Goal: Transaction & Acquisition: Purchase product/service

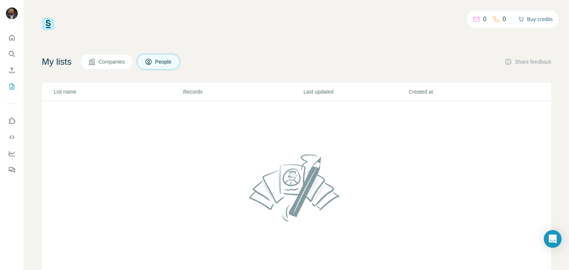
click at [538, 23] on button "Buy credits" at bounding box center [535, 19] width 34 height 10
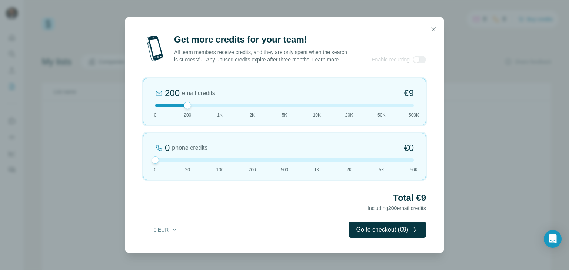
drag, startPoint x: 187, startPoint y: 166, endPoint x: 152, endPoint y: 168, distance: 34.8
click at [152, 168] on div "0 phone credits €0 0 20 100 200 500 1K 2K 5K 50K" at bounding box center [284, 156] width 283 height 47
drag, startPoint x: 187, startPoint y: 110, endPoint x: 207, endPoint y: 109, distance: 20.0
click at [207, 107] on div at bounding box center [284, 106] width 258 height 4
drag, startPoint x: 217, startPoint y: 109, endPoint x: 213, endPoint y: 108, distance: 3.9
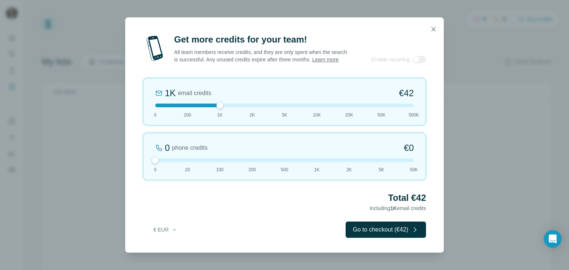
click at [213, 107] on div at bounding box center [284, 106] width 258 height 4
click at [175, 232] on icon "button" at bounding box center [174, 230] width 6 height 6
click at [416, 232] on icon "button" at bounding box center [414, 229] width 7 height 7
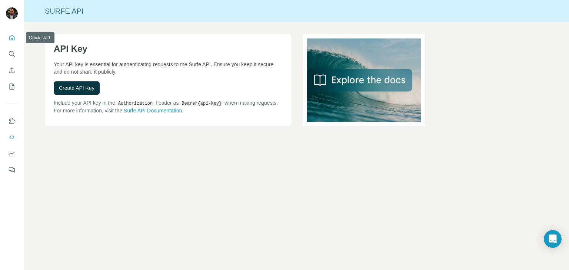
click at [12, 37] on icon "Quick start" at bounding box center [11, 37] width 7 height 7
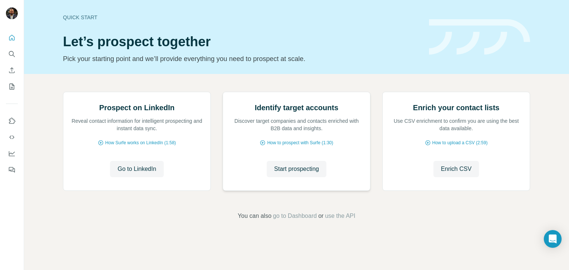
scroll to position [50, 0]
click at [11, 87] on icon "My lists" at bounding box center [13, 86] width 4 height 5
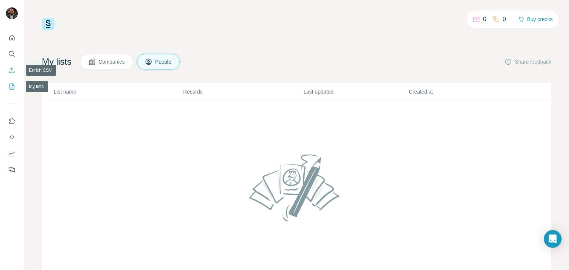
click at [11, 71] on icon "Enrich CSV" at bounding box center [11, 70] width 7 height 7
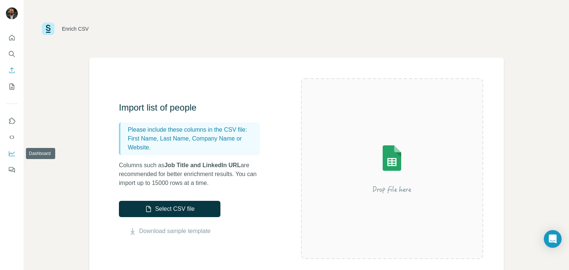
click at [13, 157] on button "Dashboard" at bounding box center [12, 153] width 12 height 13
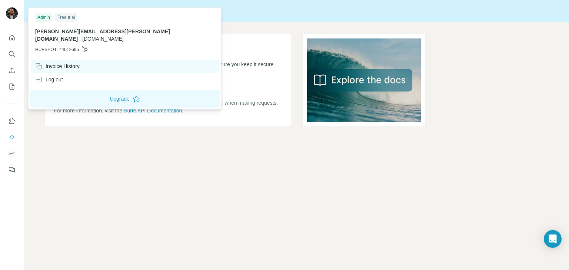
click at [65, 63] on div "Invoice History" at bounding box center [57, 66] width 44 height 7
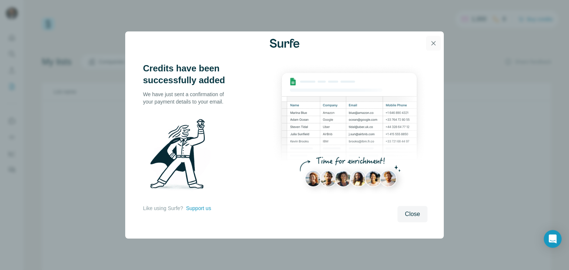
click at [435, 43] on icon "button" at bounding box center [432, 43] width 7 height 7
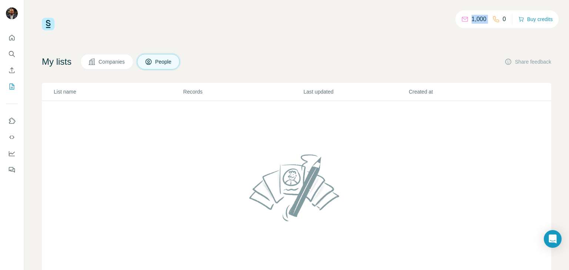
drag, startPoint x: 456, startPoint y: 13, endPoint x: 489, endPoint y: 21, distance: 34.4
click at [489, 21] on div "1,000 0 Buy credits" at bounding box center [506, 19] width 103 height 18
drag, startPoint x: 466, startPoint y: 9, endPoint x: 489, endPoint y: 18, distance: 23.9
click at [489, 18] on div "1,000 0 Buy credits My lists Companies People Share feedback List name Records …" at bounding box center [296, 135] width 545 height 270
click at [461, 36] on div "1,000 0 Buy credits My lists Companies People Share feedback List name Records …" at bounding box center [296, 150] width 509 height 265
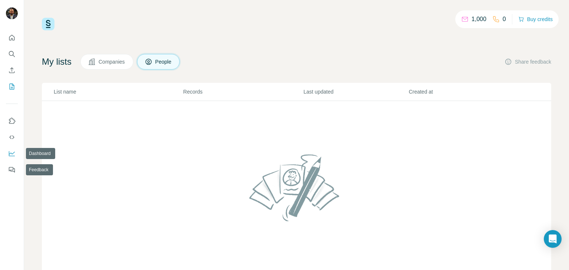
click at [11, 156] on icon "Dashboard" at bounding box center [12, 153] width 6 height 5
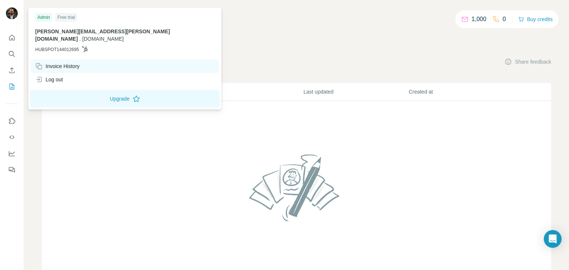
click at [58, 63] on div "Invoice History" at bounding box center [57, 66] width 44 height 7
